Goal: Information Seeking & Learning: Learn about a topic

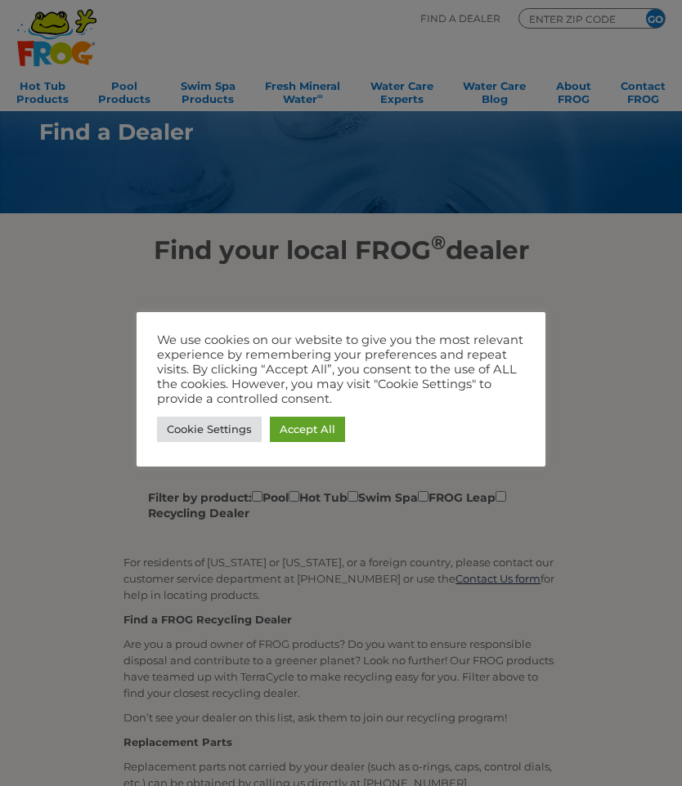
click at [234, 432] on link "Cookie Settings" at bounding box center [209, 429] width 105 height 25
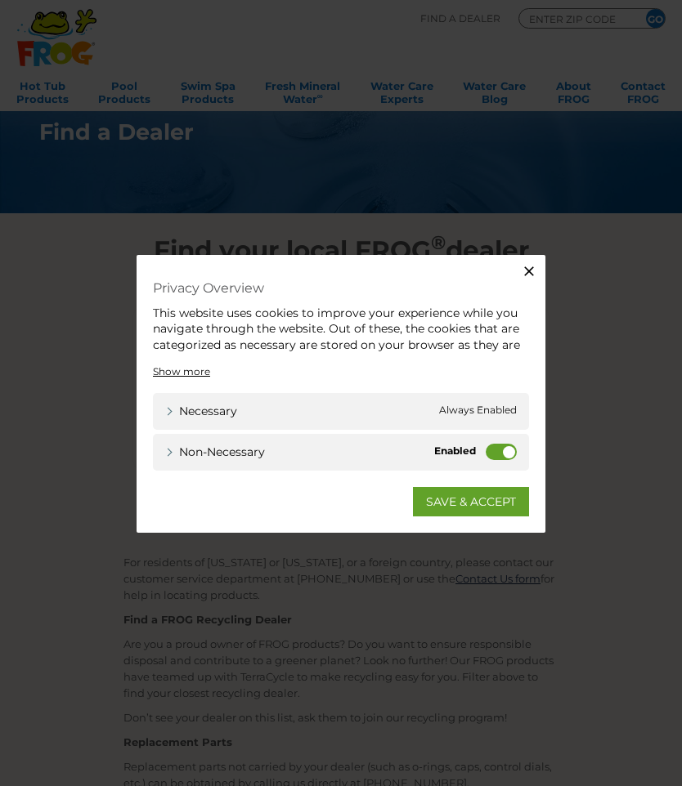
click at [500, 492] on link "SAVE & ACCEPT" at bounding box center [471, 500] width 116 height 29
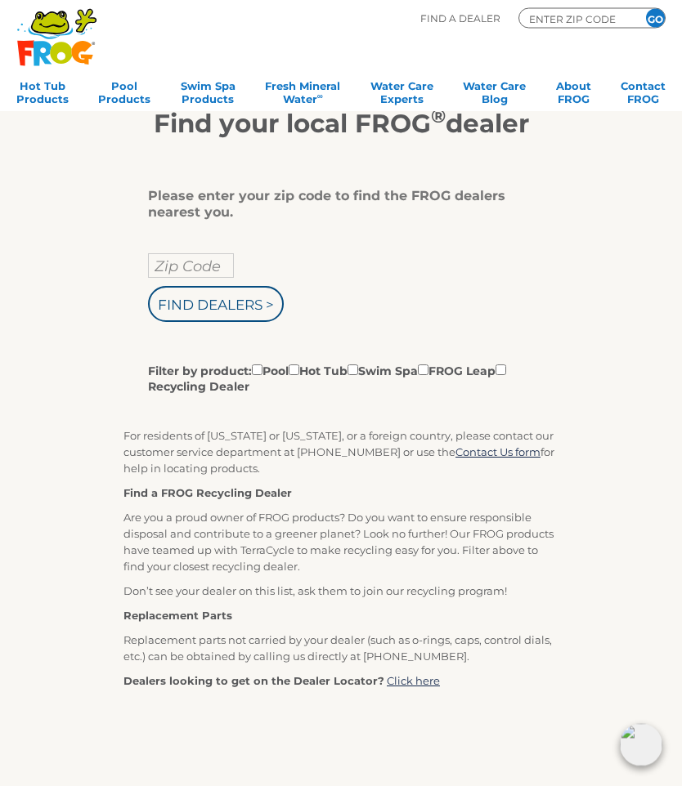
scroll to position [125, 0]
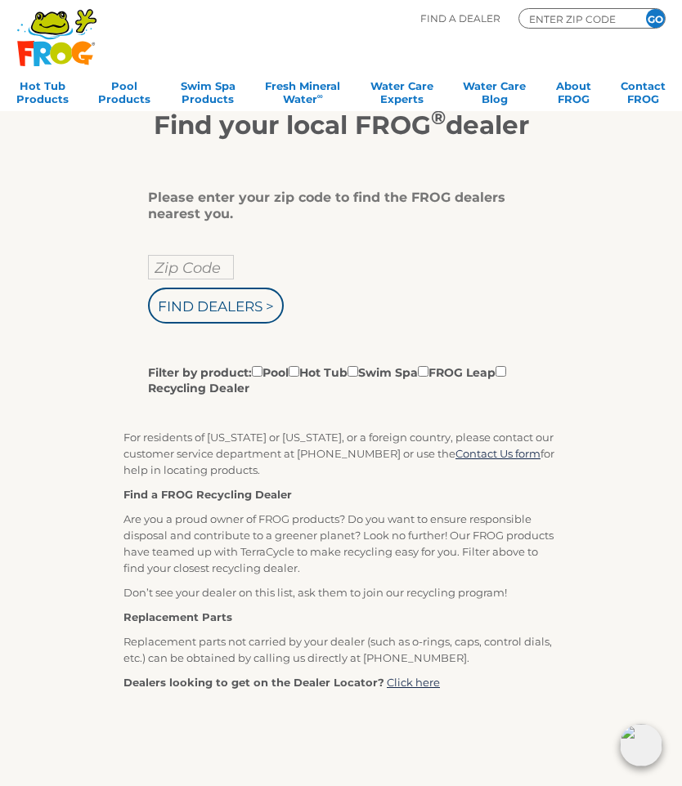
click at [215, 270] on input "Zip Code" at bounding box center [191, 267] width 86 height 25
type input "Zip Code"
click at [208, 266] on input "text" at bounding box center [191, 267] width 86 height 25
type input "57401"
click at [258, 318] on input "Find Dealers >" at bounding box center [216, 306] width 136 height 36
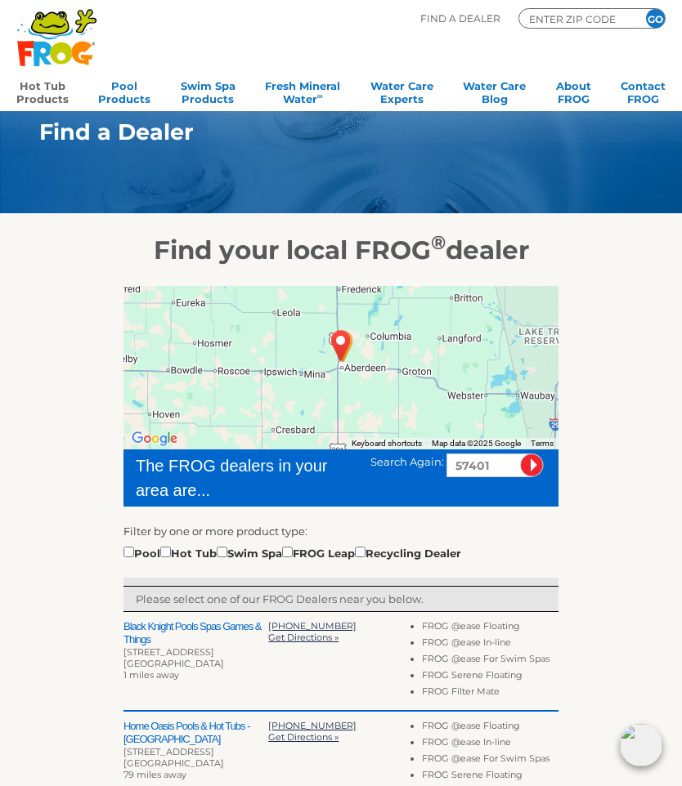
click at [58, 92] on link "Hot Tub Products" at bounding box center [42, 90] width 52 height 33
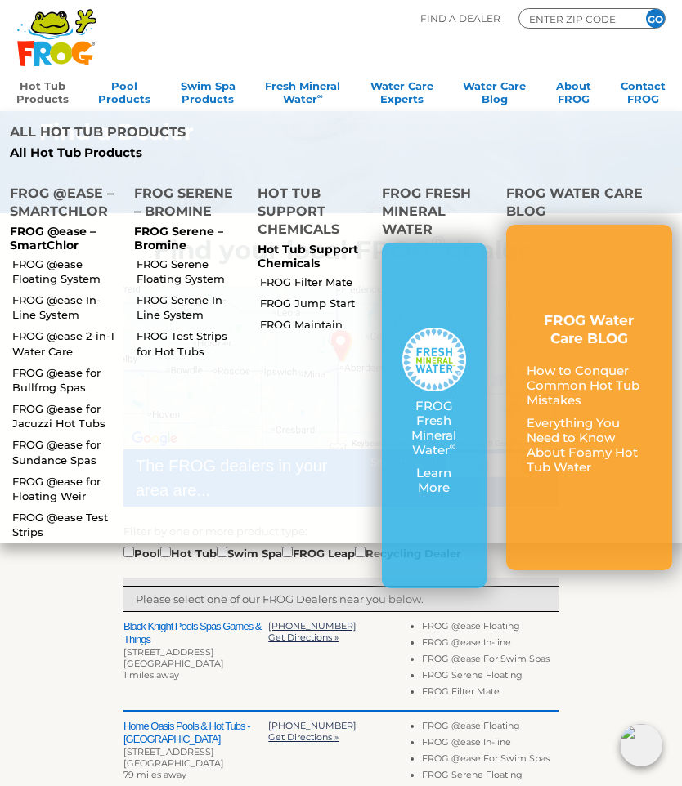
click at [83, 329] on link "FROG @ease 2-in-1 Water Care" at bounding box center [66, 343] width 108 height 29
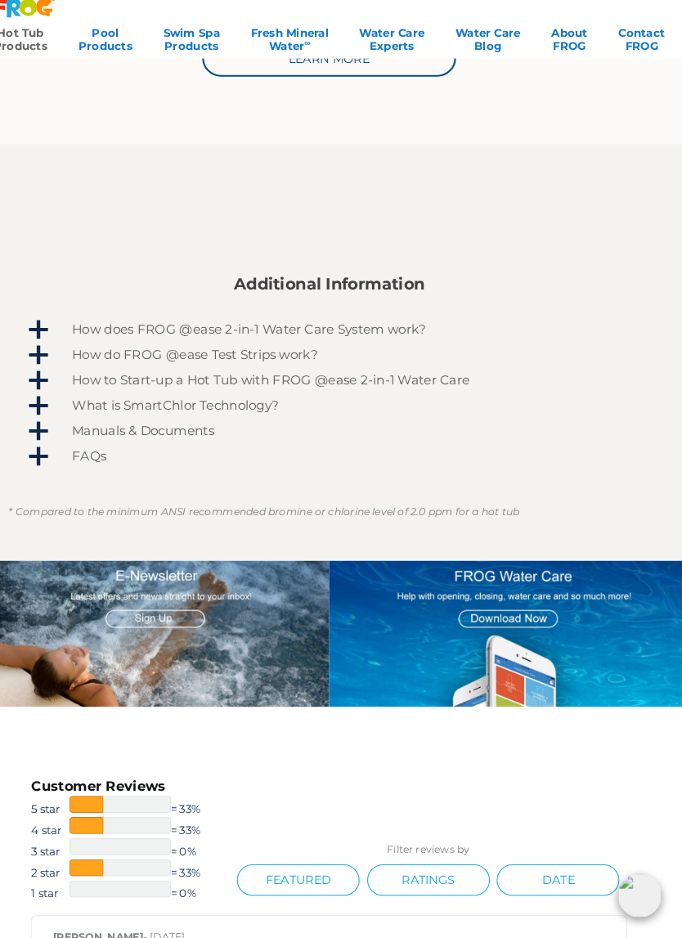
scroll to position [737, 0]
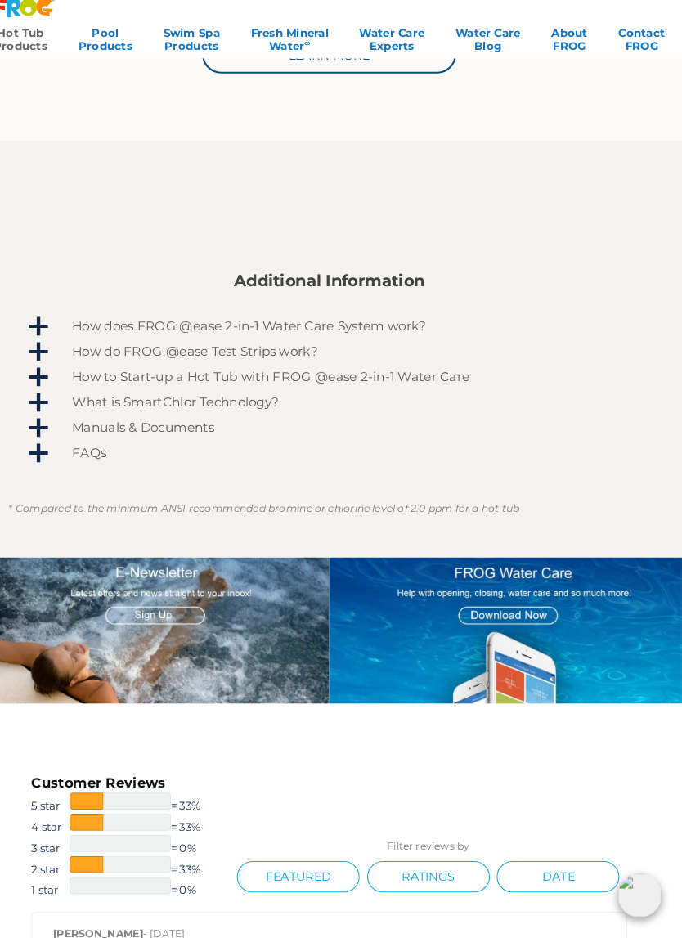
click at [58, 334] on link "How does FROG @ease 2-in-1 Water Care System work?" at bounding box center [341, 346] width 620 height 25
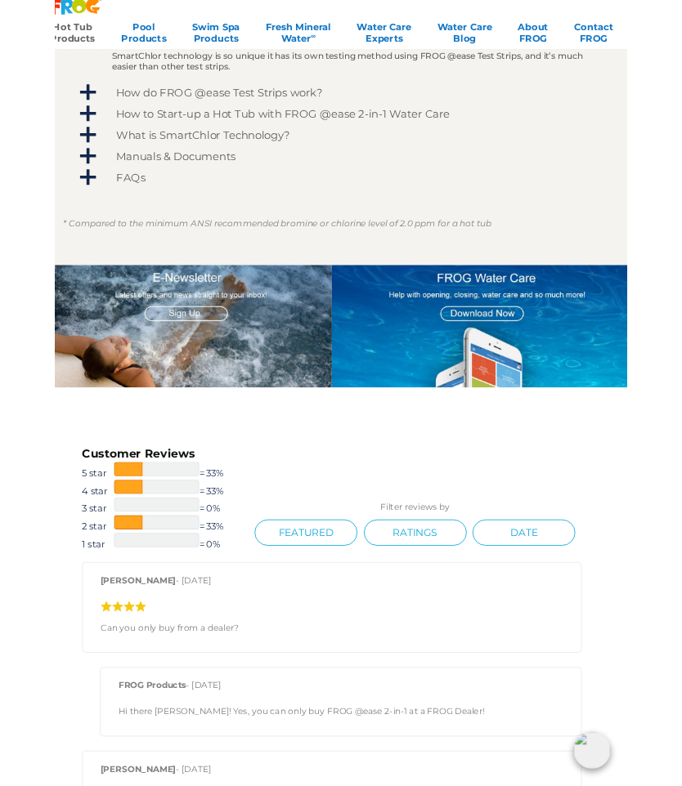
scroll to position [1125, 0]
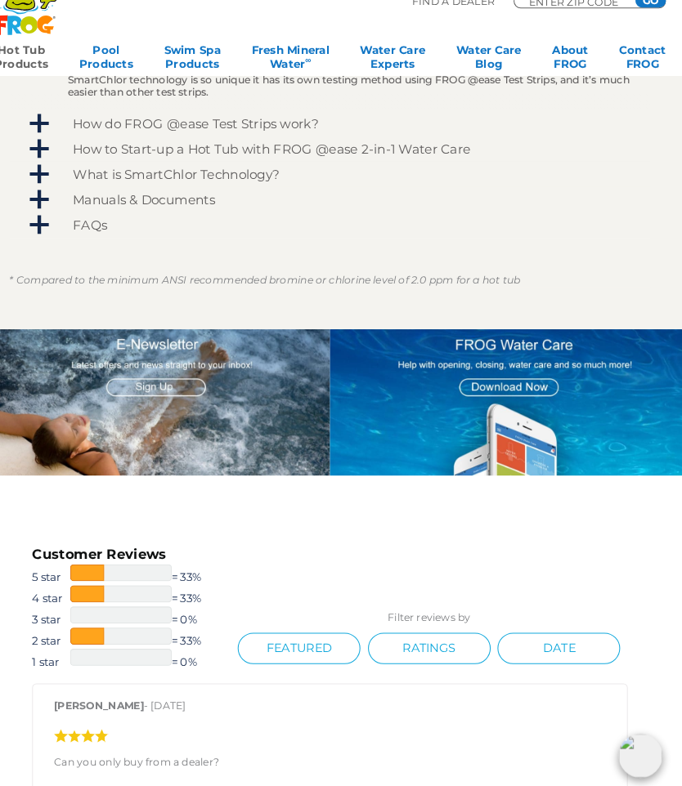
click at [69, 152] on span "How to Start-up a Hot Tub with FROG @ease 2-in-1 Water Care" at bounding box center [352, 159] width 566 height 14
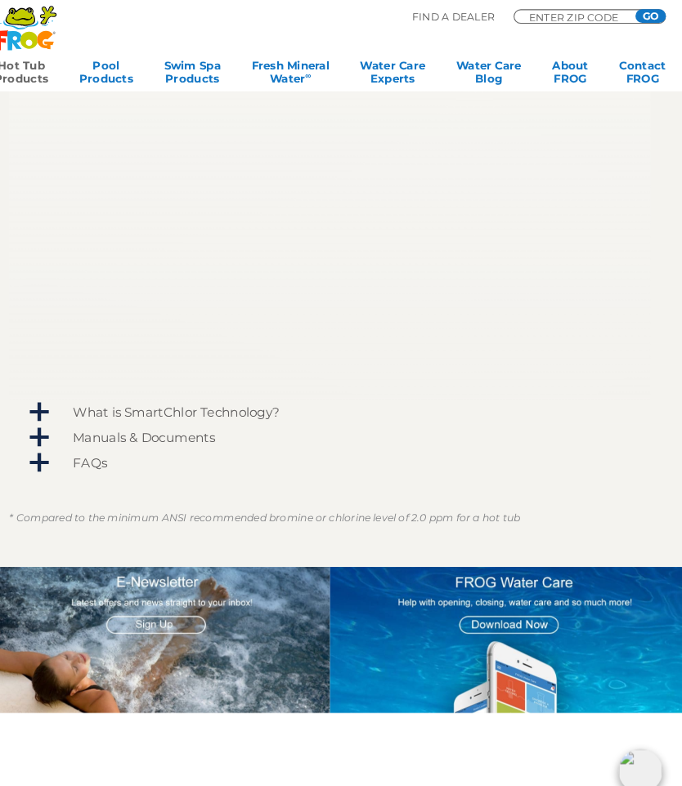
click at [639, 365] on div "Additional Information How does FROG @ease 2-in-1 Water Care System work? The F…" at bounding box center [341, 209] width 652 height 598
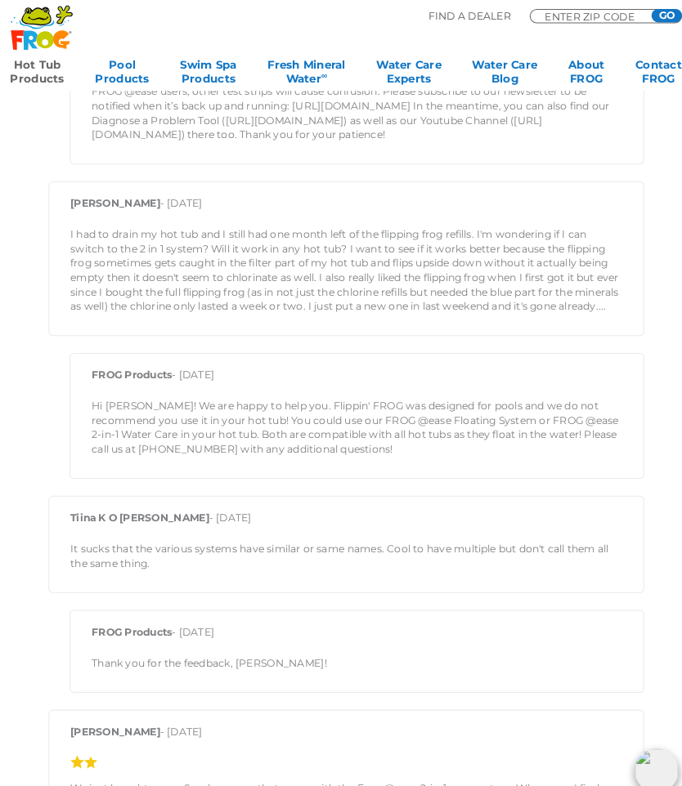
scroll to position [2289, 0]
